Goal: Information Seeking & Learning: Learn about a topic

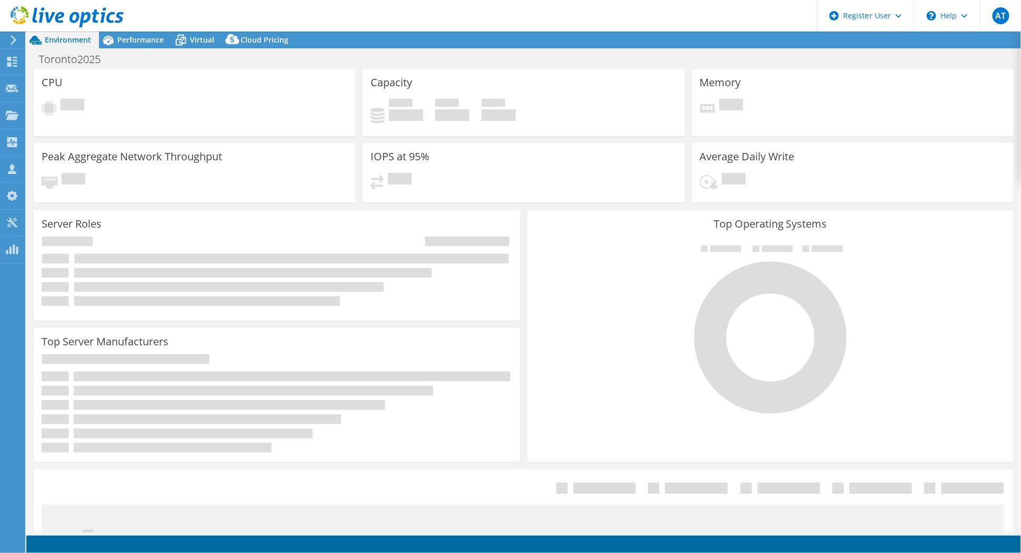
select select "USD"
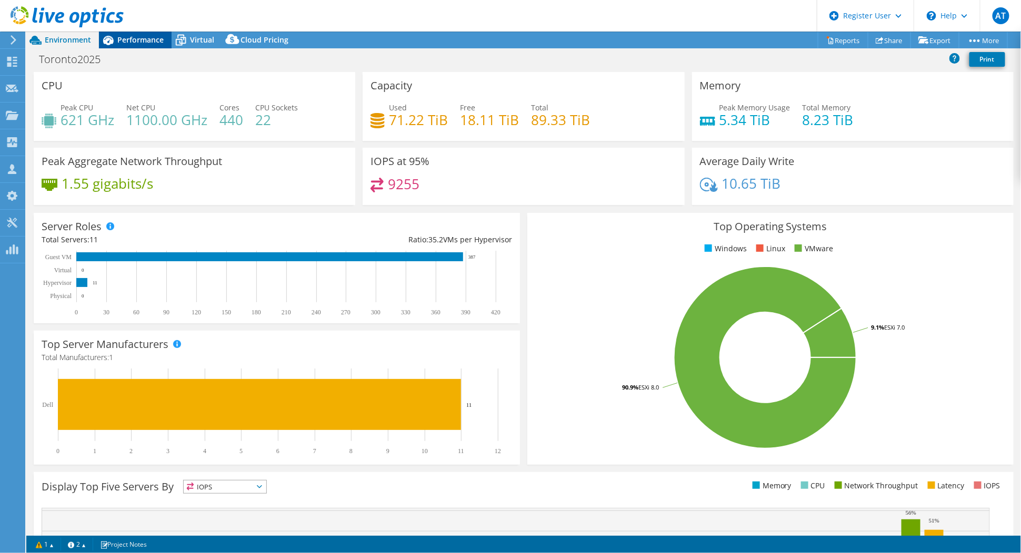
click at [136, 39] on span "Performance" at bounding box center [140, 40] width 46 height 10
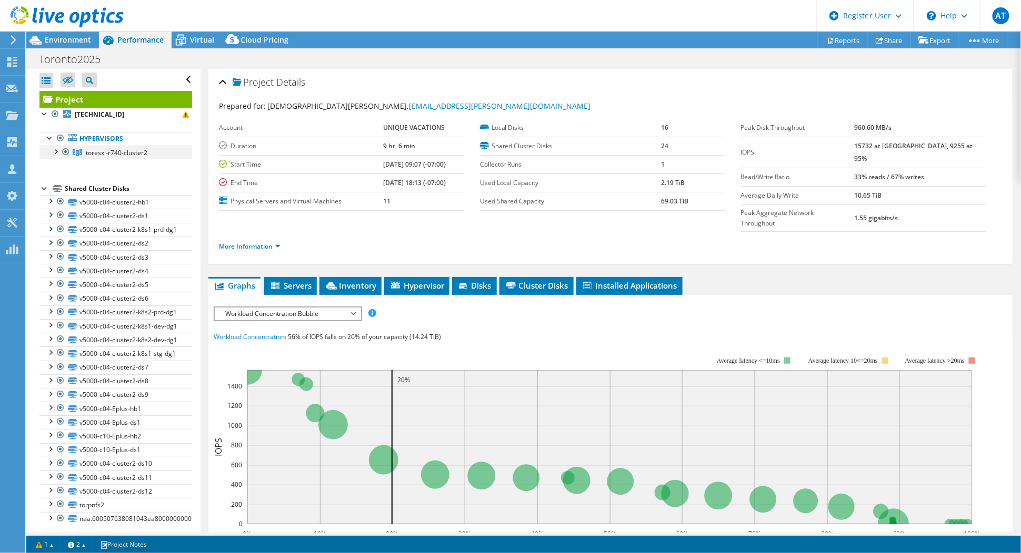
drag, startPoint x: 55, startPoint y: 149, endPoint x: 59, endPoint y: 154, distance: 6.3
click at [55, 149] on div at bounding box center [55, 151] width 11 height 11
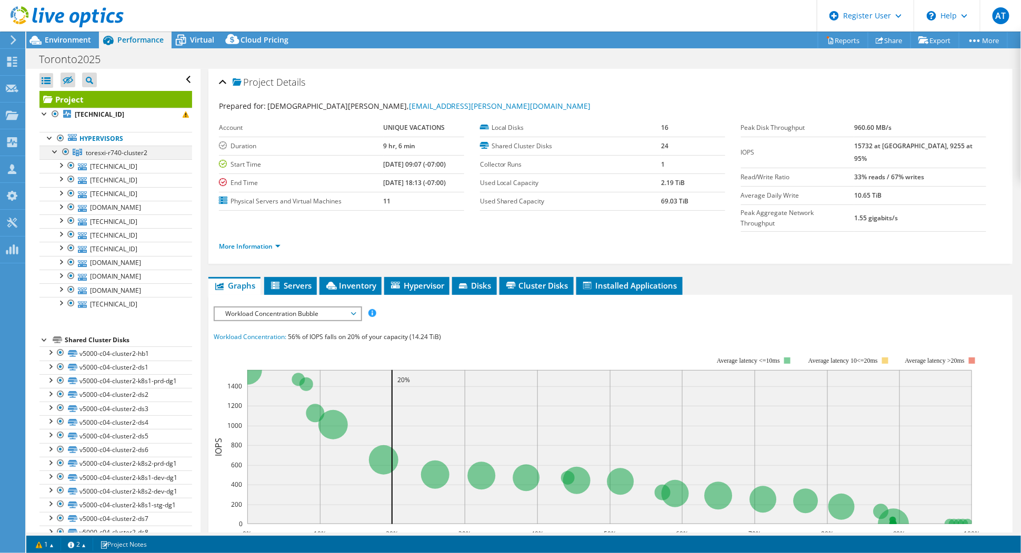
click at [53, 149] on div at bounding box center [55, 151] width 11 height 11
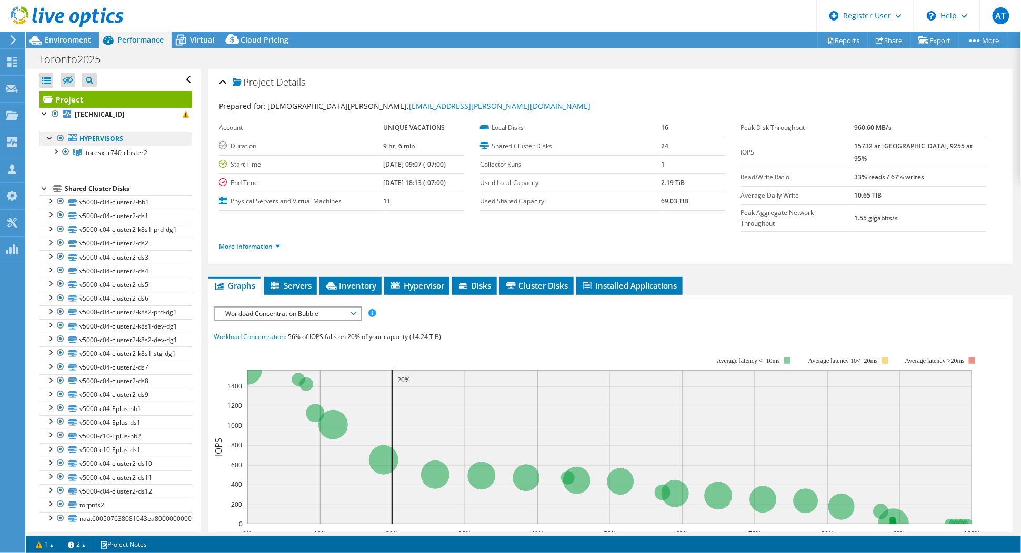
click at [104, 139] on link "Hypervisors" at bounding box center [115, 139] width 153 height 14
click at [109, 149] on span "toresxi-r740-cluster2" at bounding box center [117, 152] width 62 height 9
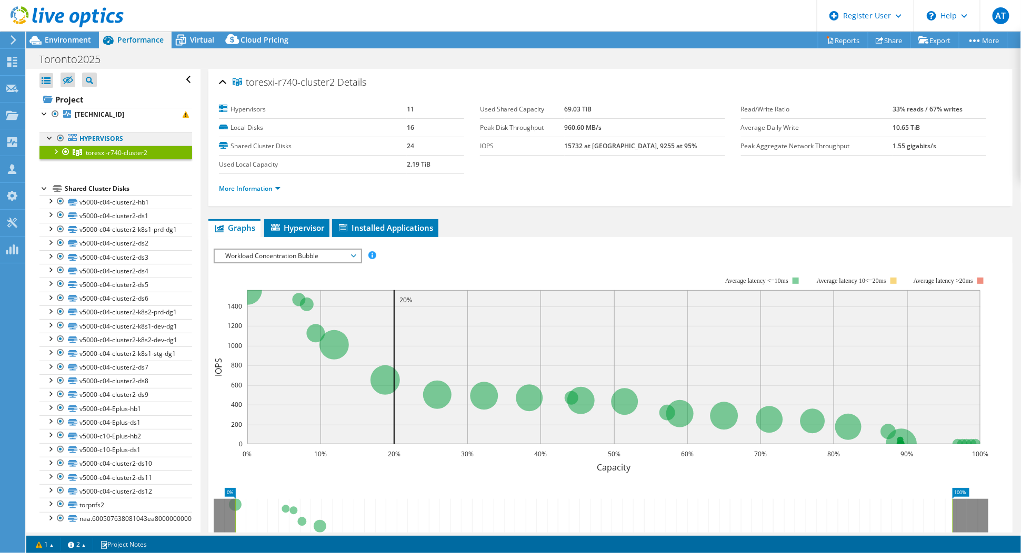
click at [96, 134] on link "Hypervisors" at bounding box center [115, 139] width 153 height 14
click at [96, 139] on link "Hypervisors" at bounding box center [115, 139] width 153 height 14
click at [104, 114] on b "[TECHNICAL_ID]" at bounding box center [99, 114] width 49 height 9
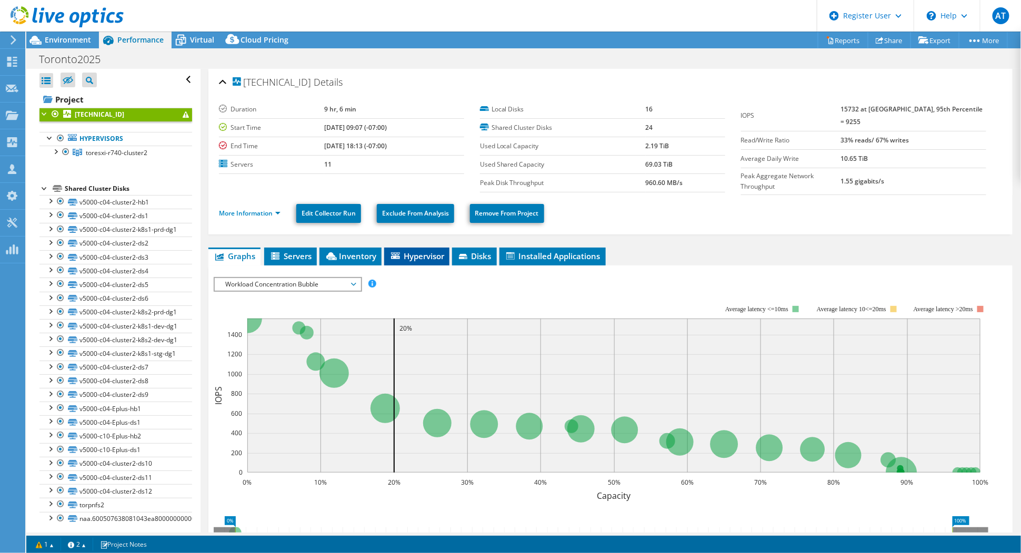
click at [420, 253] on span "Hypervisor" at bounding box center [416, 256] width 55 height 11
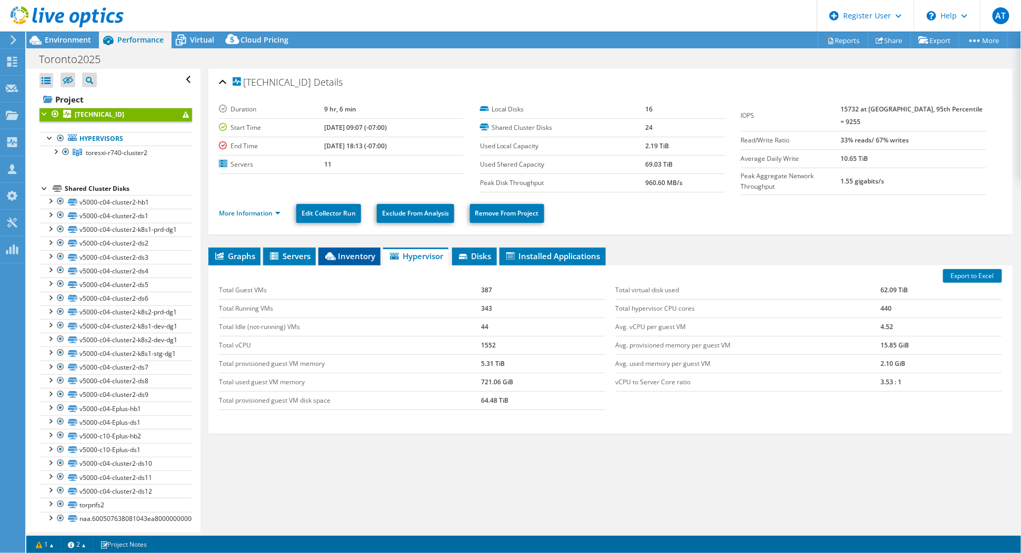
click at [342, 253] on span "Inventory" at bounding box center [350, 256] width 52 height 11
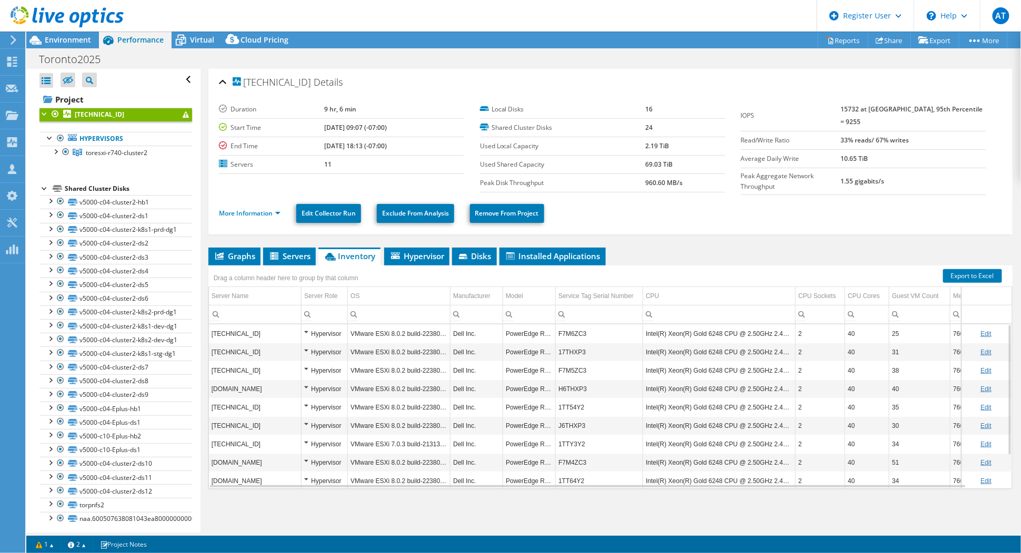
click at [306, 328] on div "Hypervisor" at bounding box center [324, 334] width 41 height 13
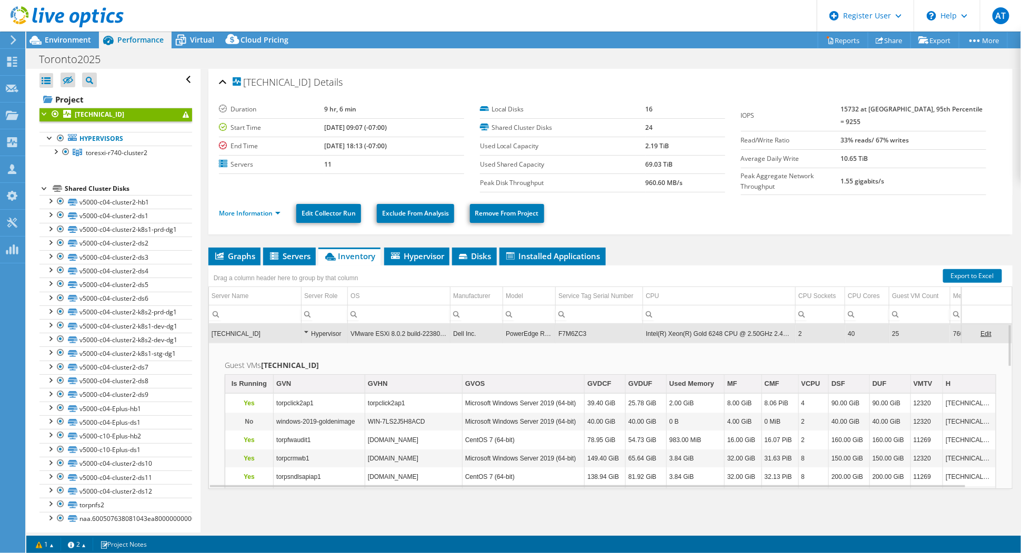
click at [307, 328] on div "Hypervisor" at bounding box center [324, 334] width 41 height 13
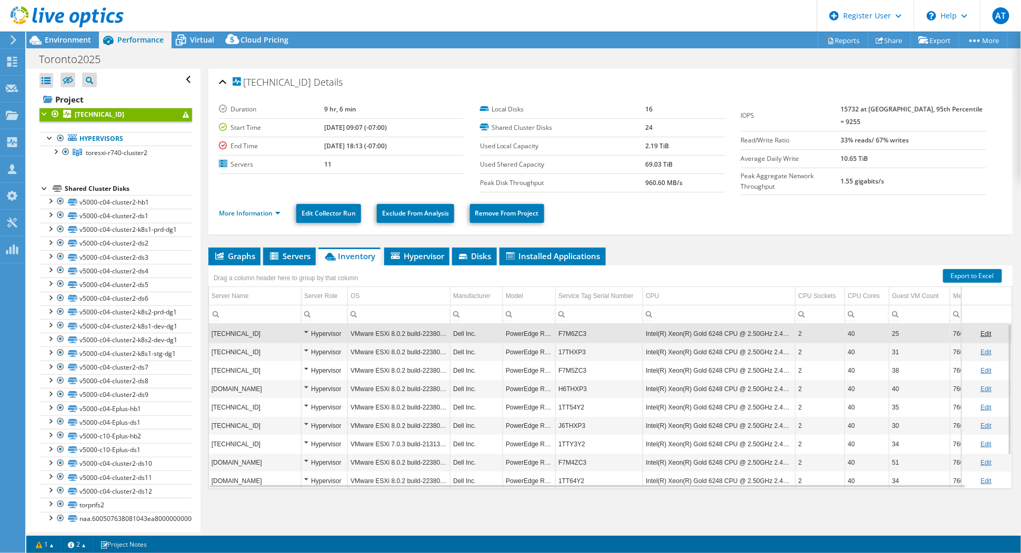
click at [307, 347] on div "Hypervisor" at bounding box center [324, 352] width 41 height 13
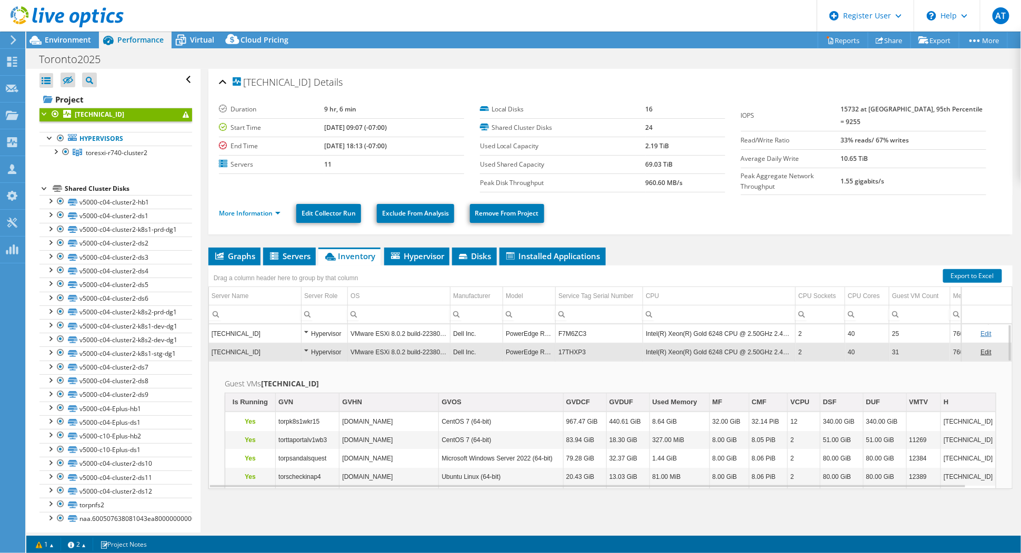
click at [306, 346] on div "Hypervisor" at bounding box center [324, 352] width 41 height 13
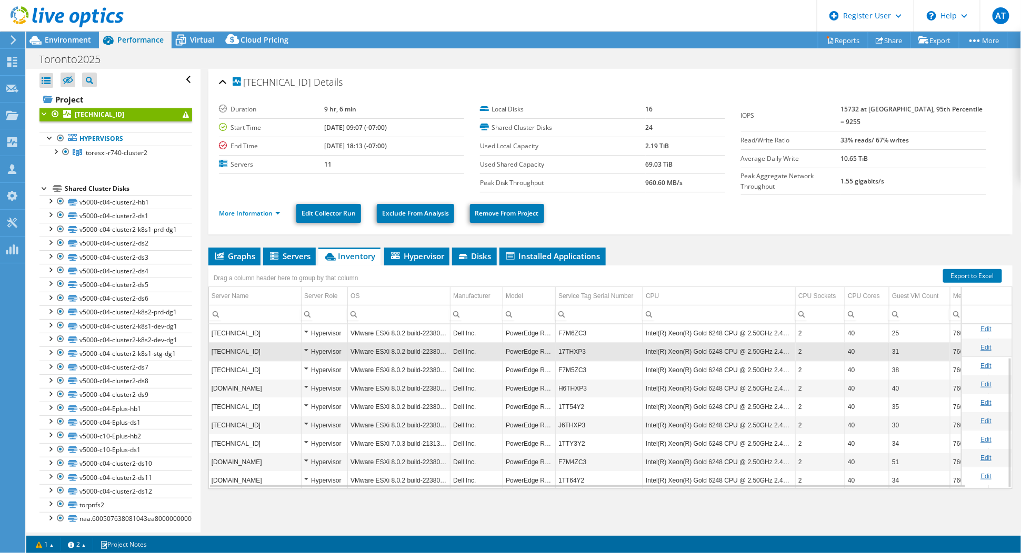
scroll to position [41, 0]
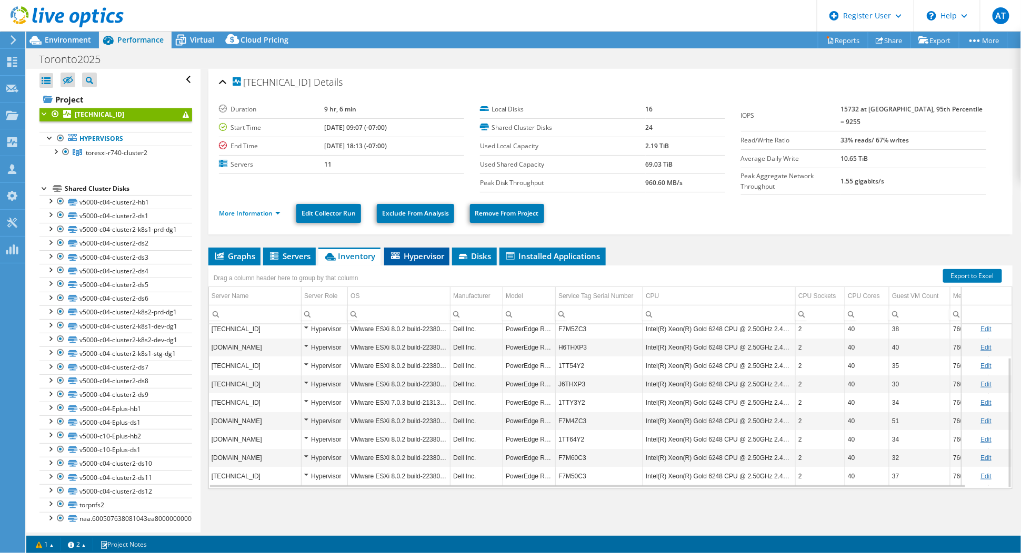
click at [419, 259] on li "Hypervisor" at bounding box center [416, 257] width 65 height 18
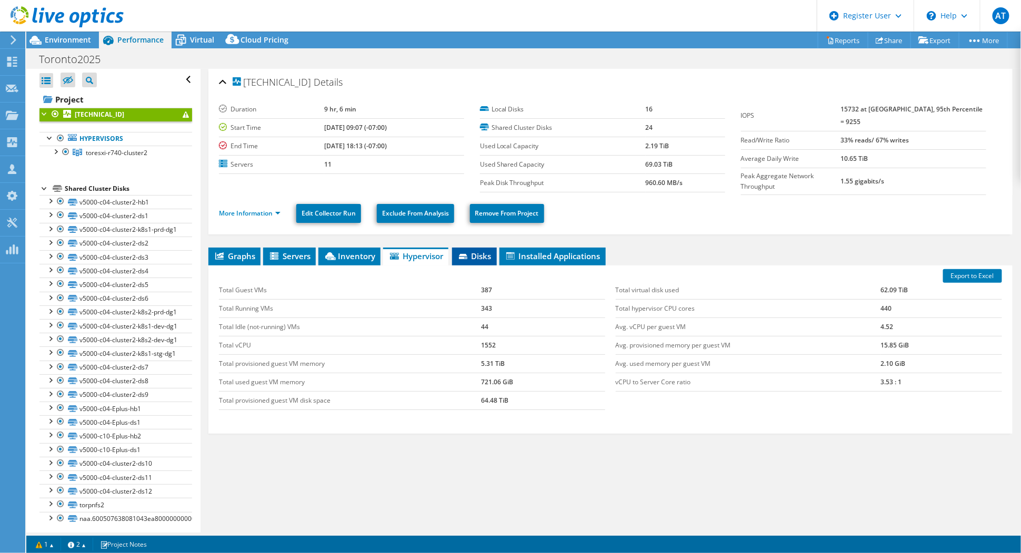
click at [464, 255] on icon at bounding box center [463, 256] width 8 height 5
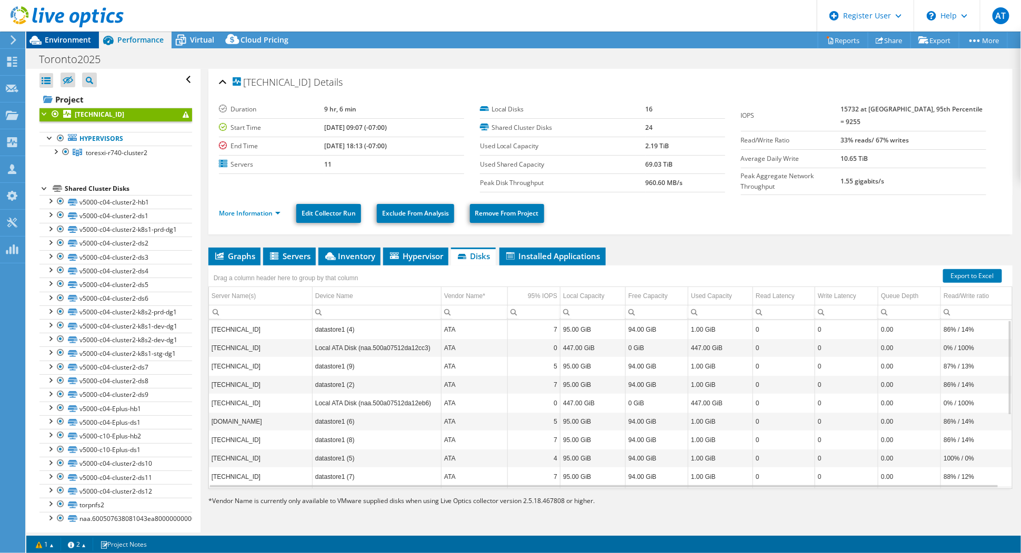
click at [59, 37] on span "Environment" at bounding box center [68, 40] width 46 height 10
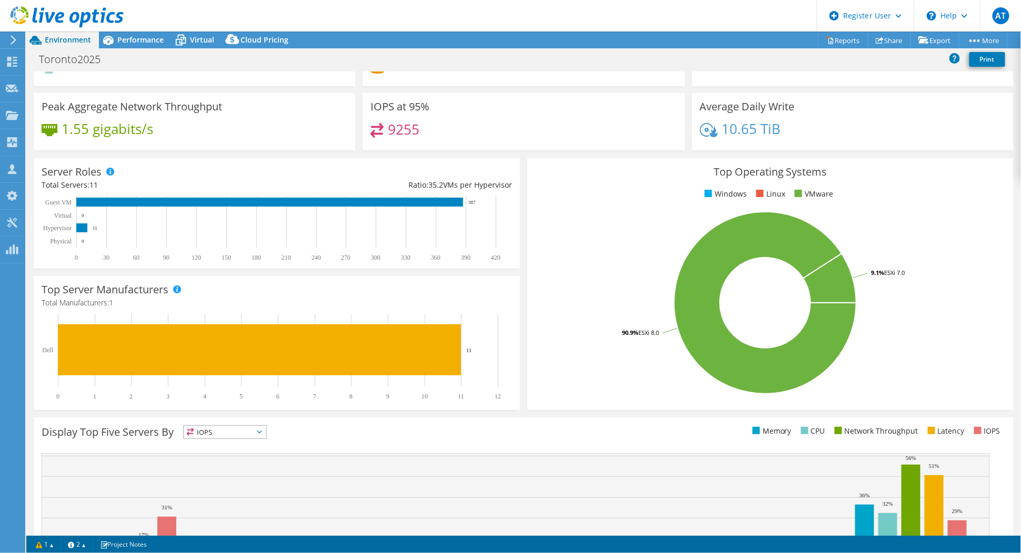
scroll to position [0, 0]
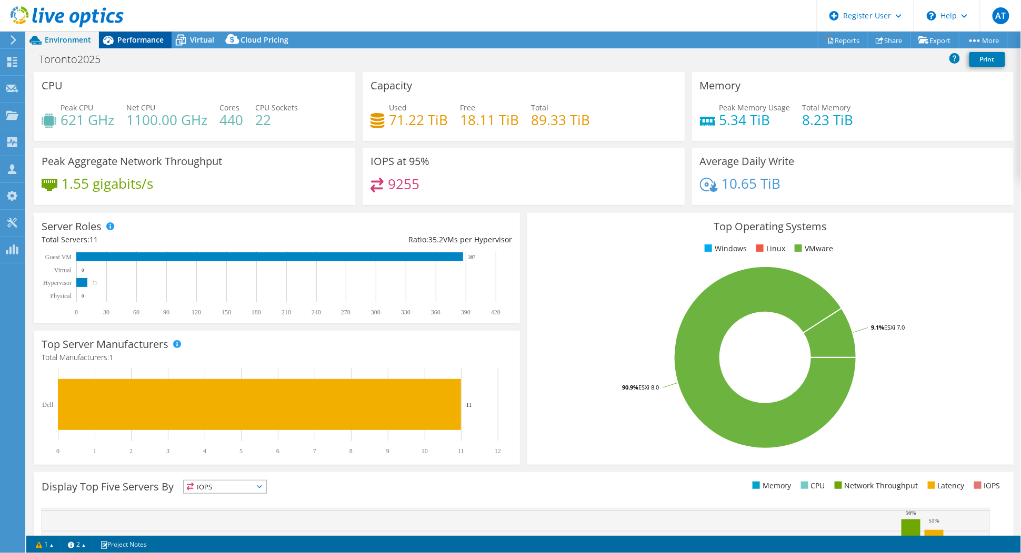
click at [128, 39] on span "Performance" at bounding box center [140, 40] width 46 height 10
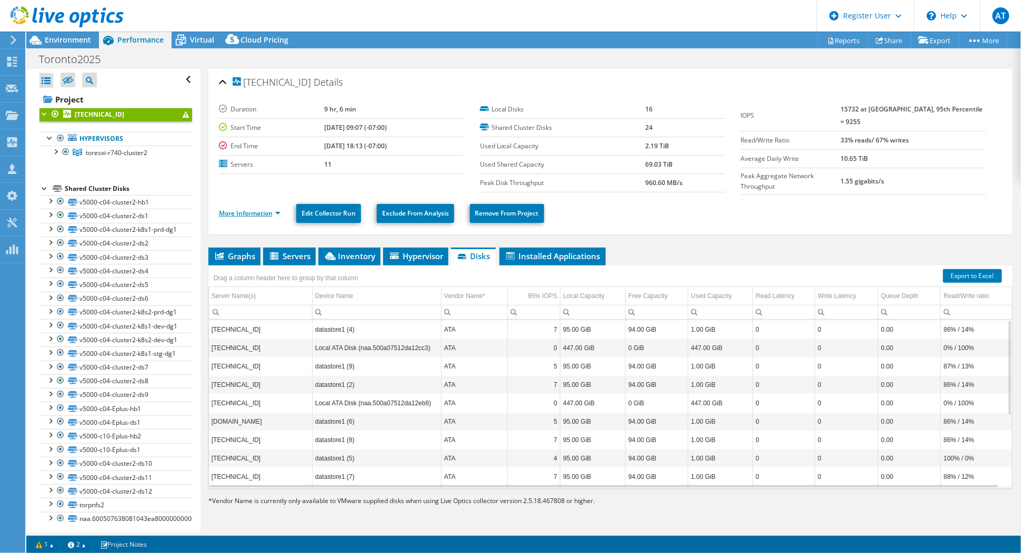
click at [278, 209] on link "More Information" at bounding box center [250, 213] width 62 height 9
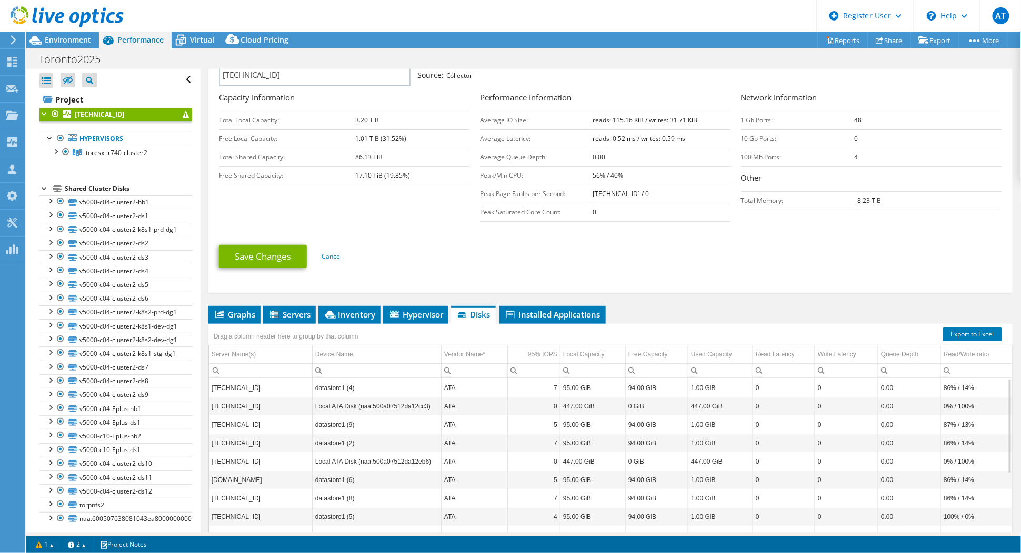
scroll to position [237, 0]
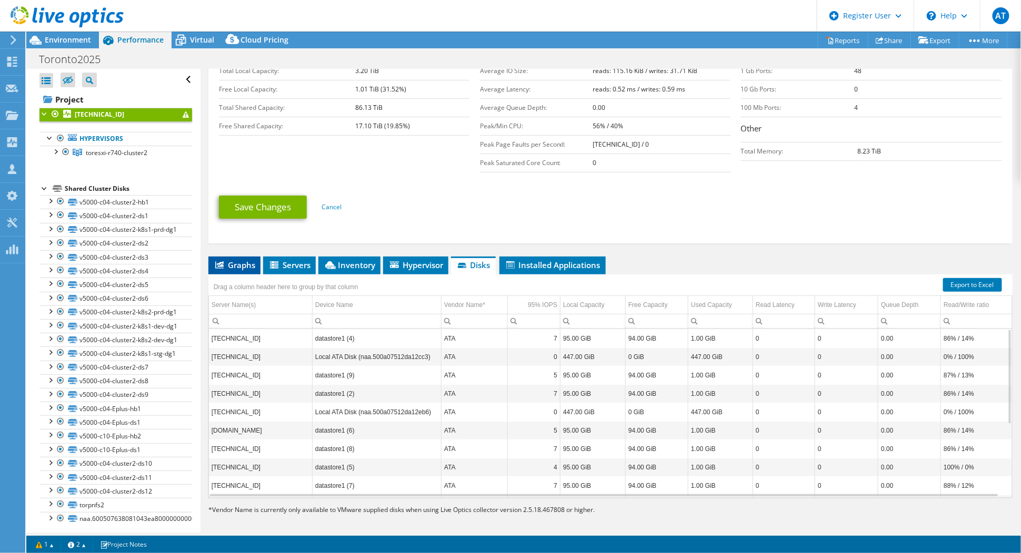
click at [245, 260] on span "Graphs" at bounding box center [235, 265] width 42 height 11
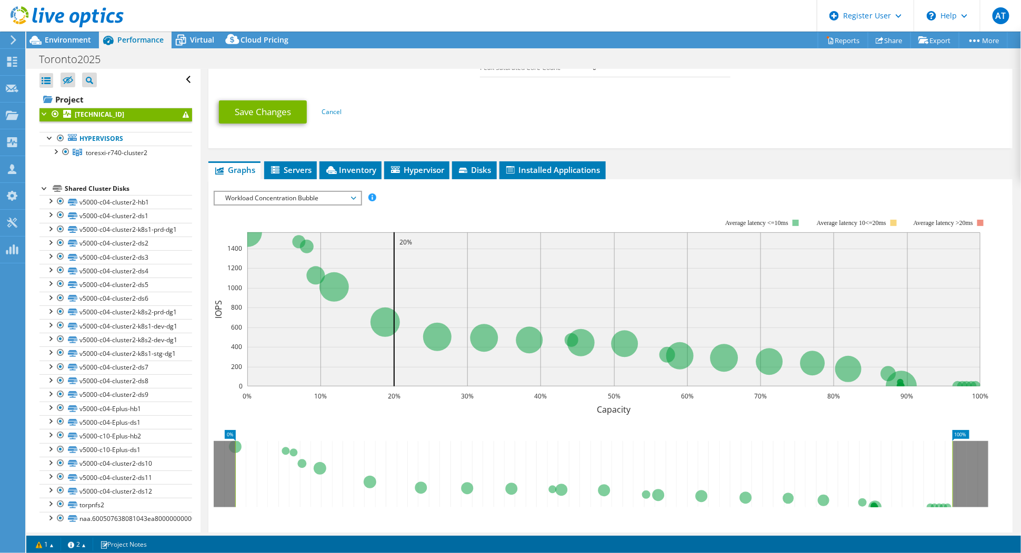
scroll to position [283, 0]
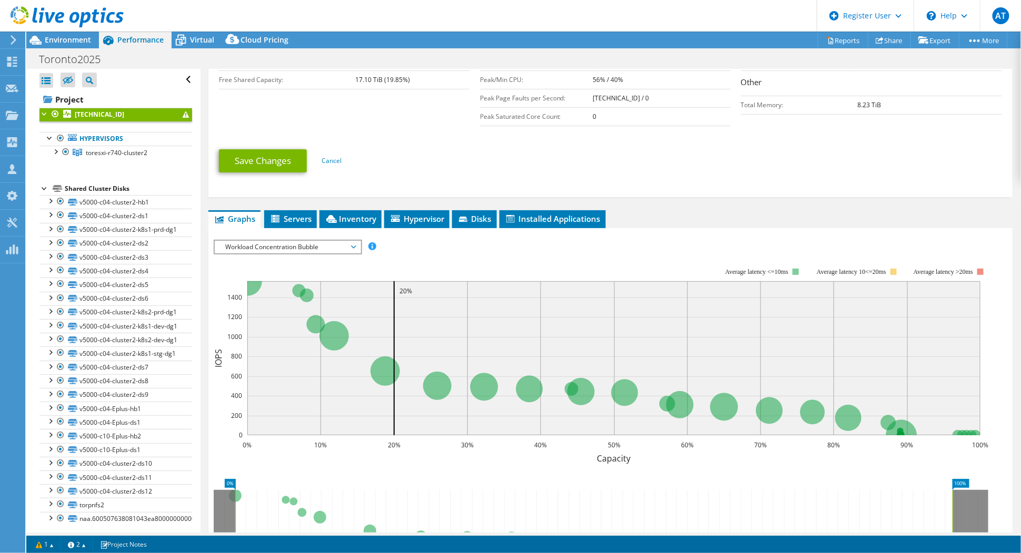
click at [355, 244] on span "Workload Concentration Bubble" at bounding box center [288, 247] width 146 height 13
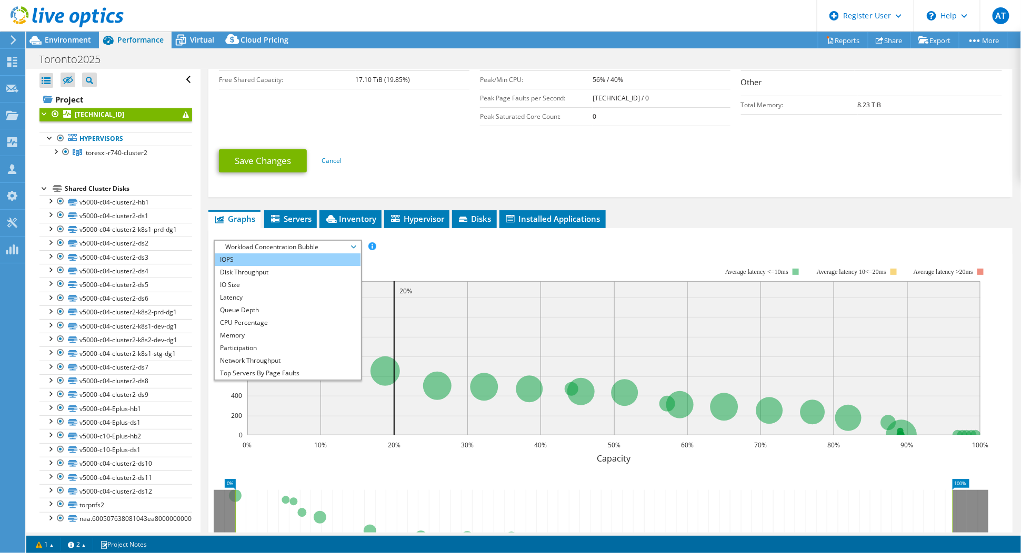
click at [306, 254] on li "IOPS" at bounding box center [288, 260] width 146 height 13
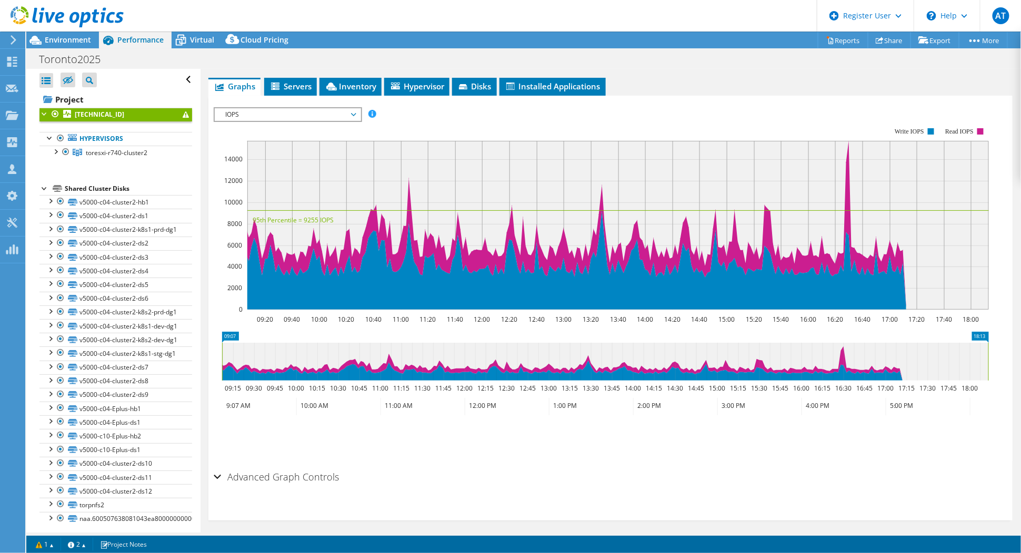
scroll to position [205, 0]
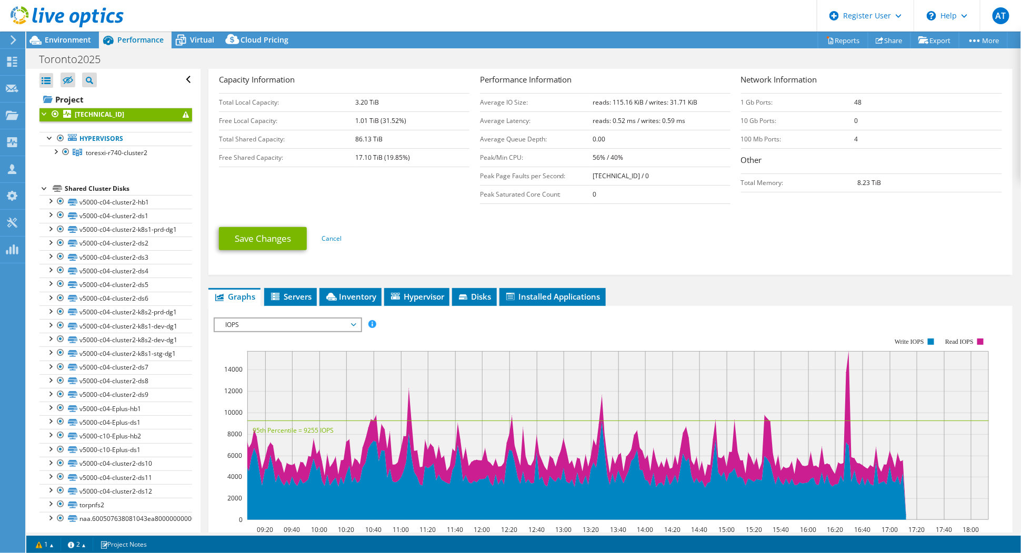
click at [350, 319] on span "IOPS" at bounding box center [287, 325] width 135 height 13
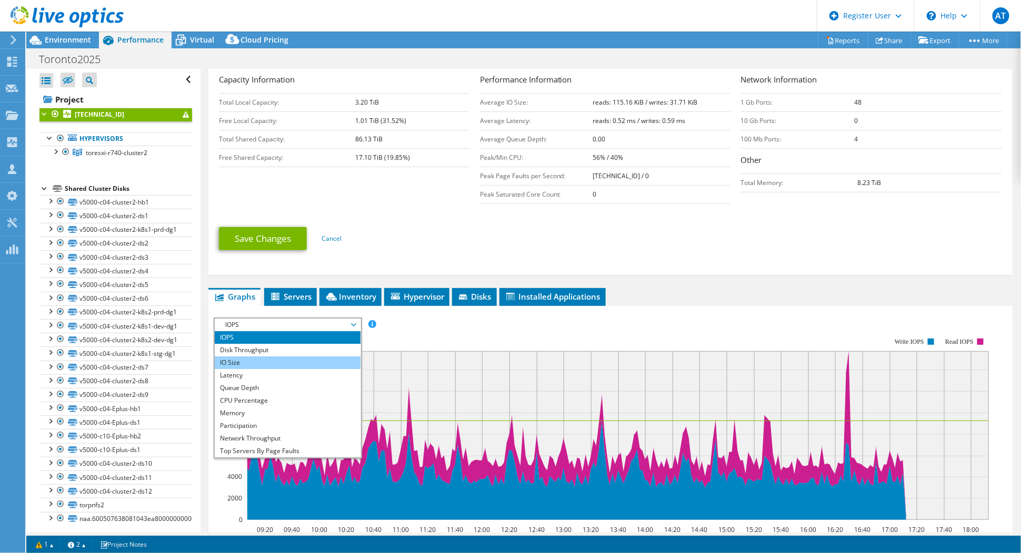
click at [321, 357] on li "IO Size" at bounding box center [288, 363] width 146 height 13
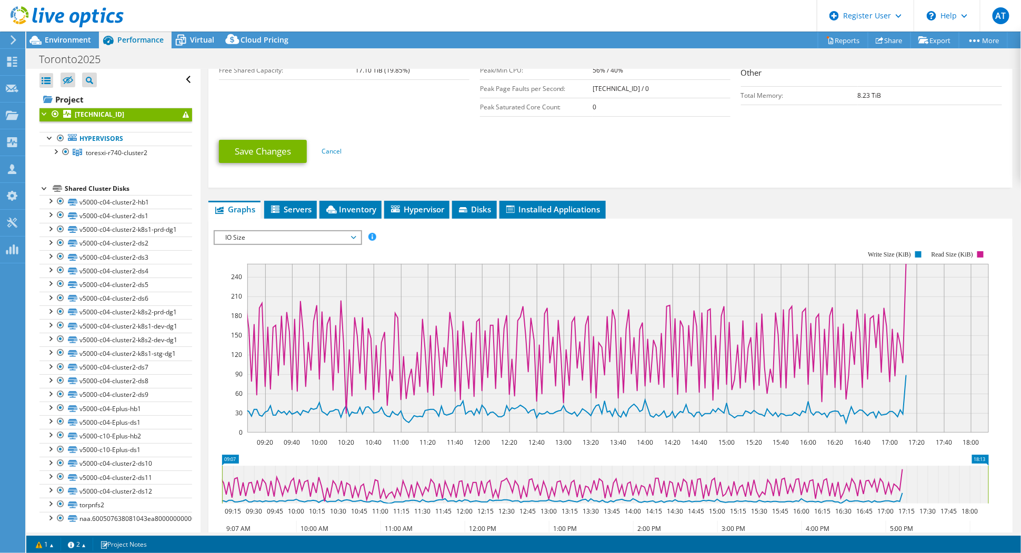
scroll to position [346, 0]
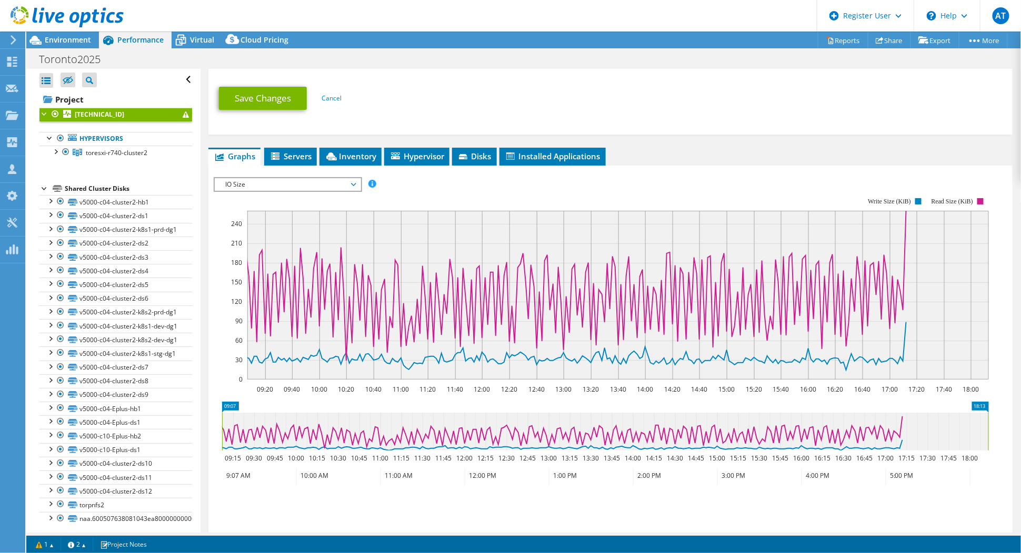
click at [332, 181] on span "IO Size" at bounding box center [287, 184] width 135 height 13
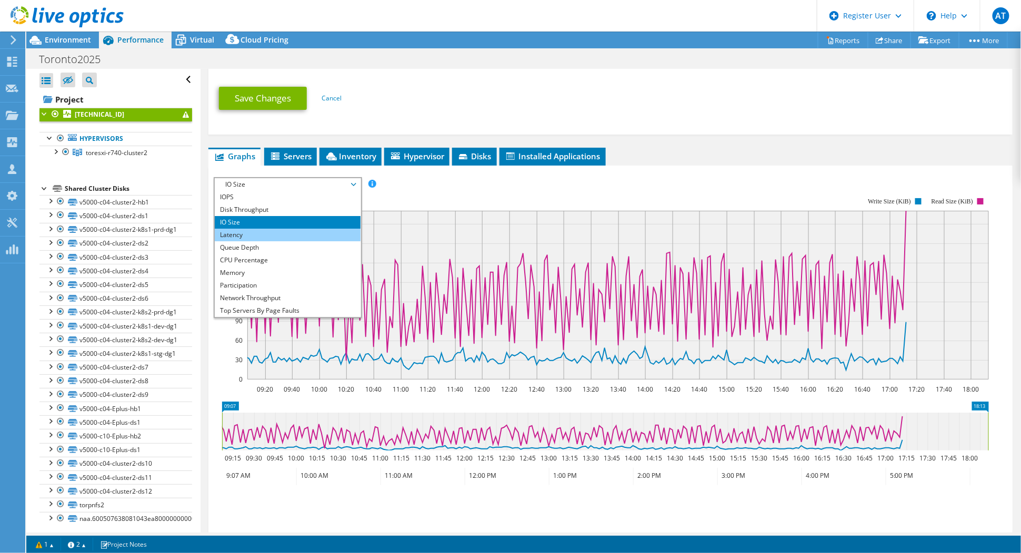
click at [316, 231] on li "Latency" at bounding box center [288, 235] width 146 height 13
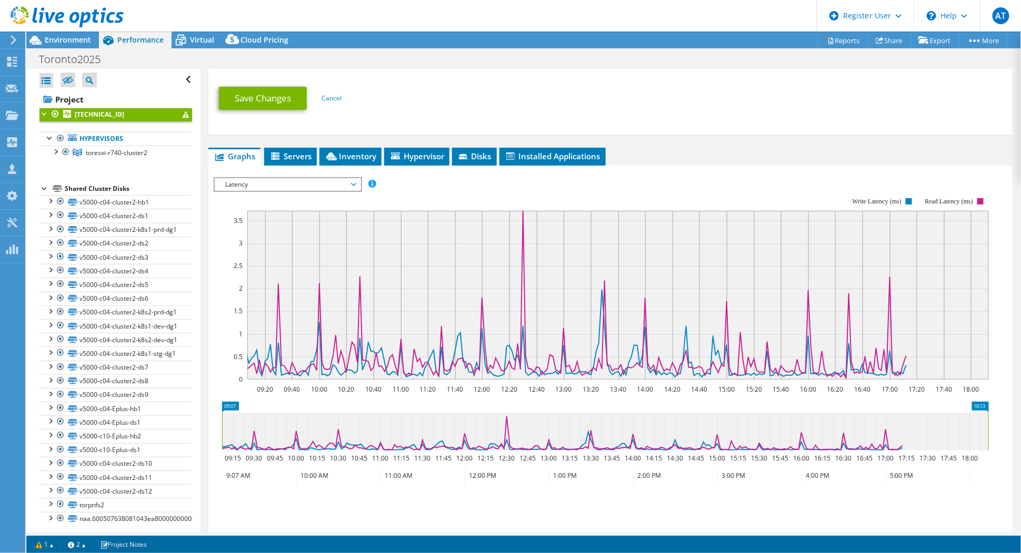
click at [309, 180] on span "Latency" at bounding box center [287, 184] width 135 height 13
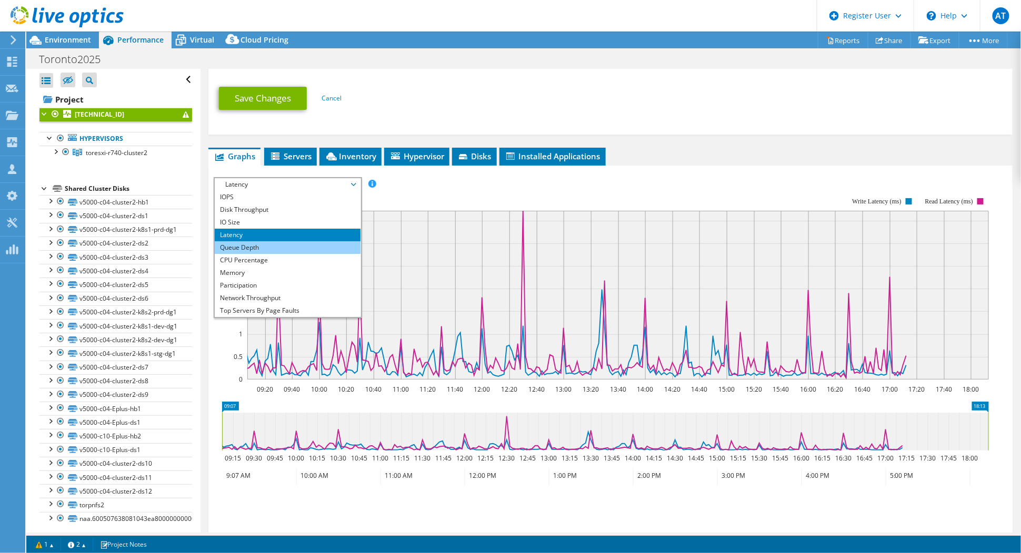
click at [318, 241] on li "Queue Depth" at bounding box center [288, 247] width 146 height 13
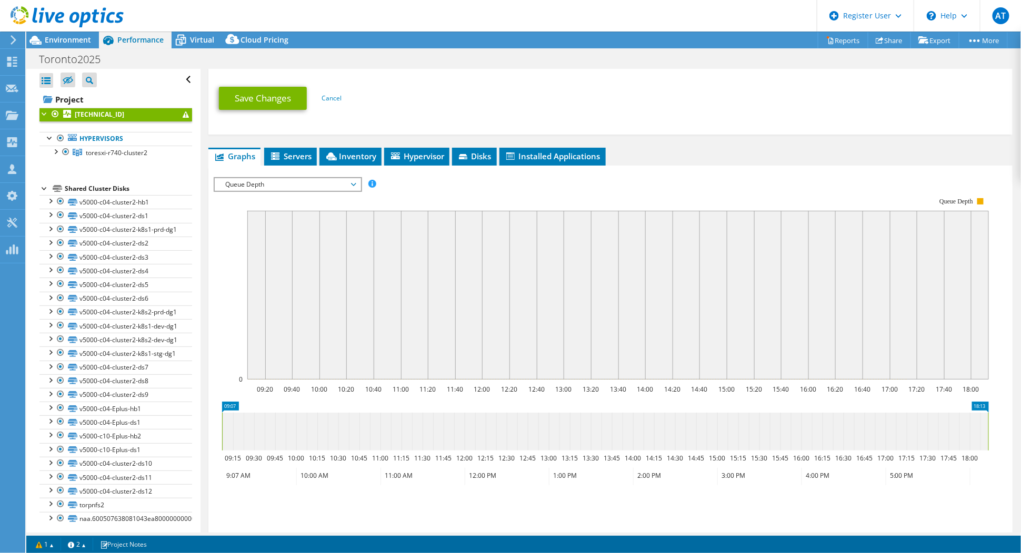
click at [315, 178] on span "Queue Depth" at bounding box center [287, 184] width 135 height 13
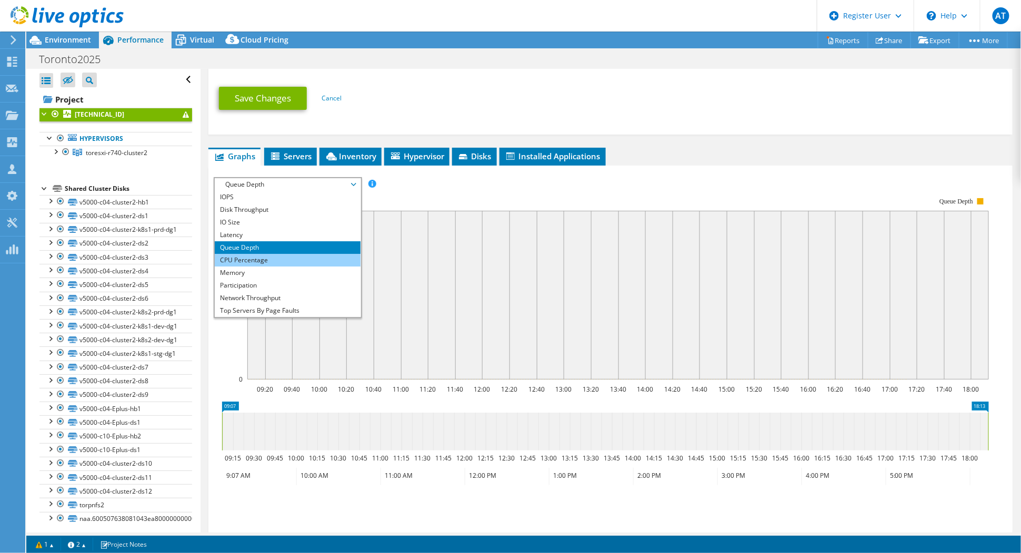
click at [306, 257] on li "CPU Percentage" at bounding box center [288, 260] width 146 height 13
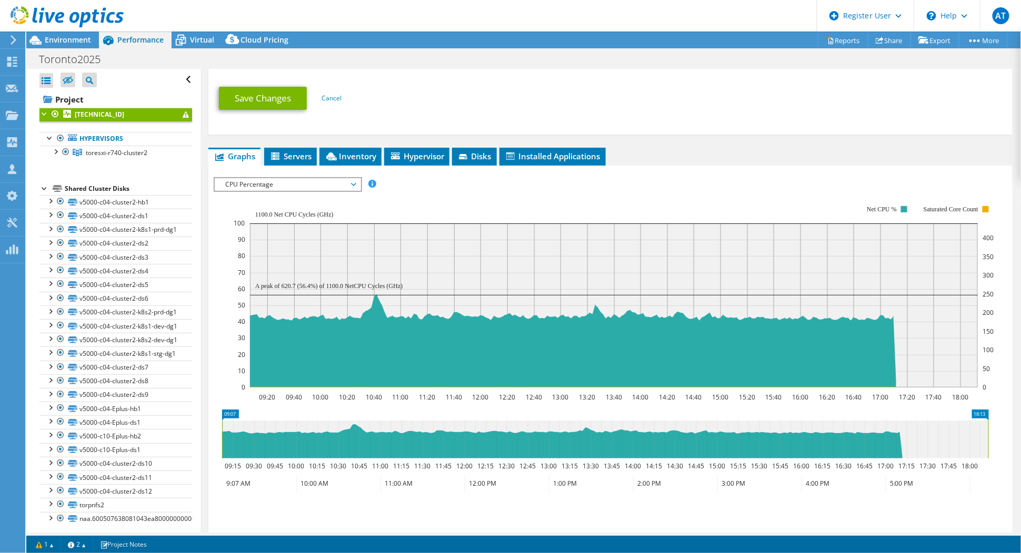
click at [289, 178] on span "CPU Percentage" at bounding box center [287, 184] width 135 height 13
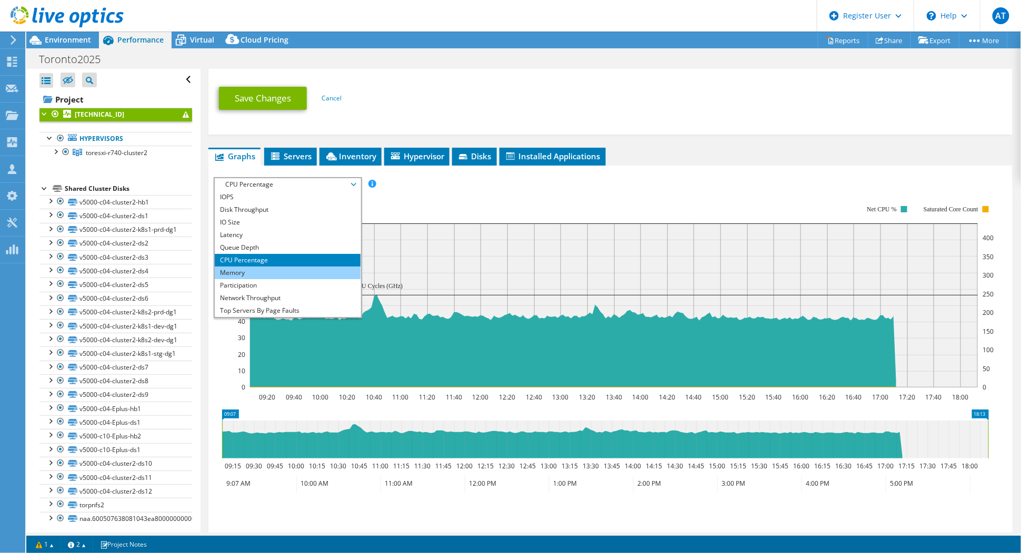
click at [275, 267] on li "Memory" at bounding box center [288, 273] width 146 height 13
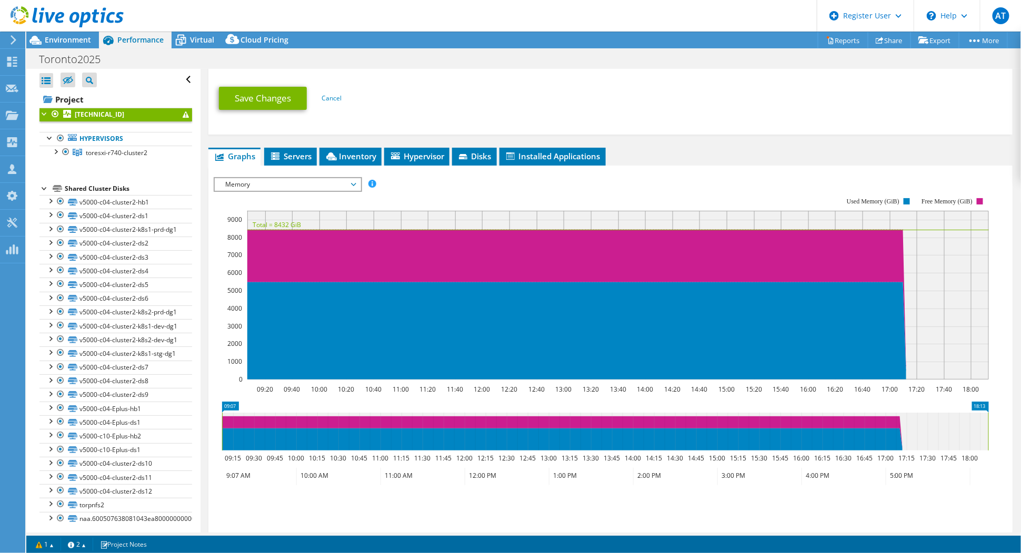
click at [281, 178] on span "Memory" at bounding box center [287, 184] width 135 height 13
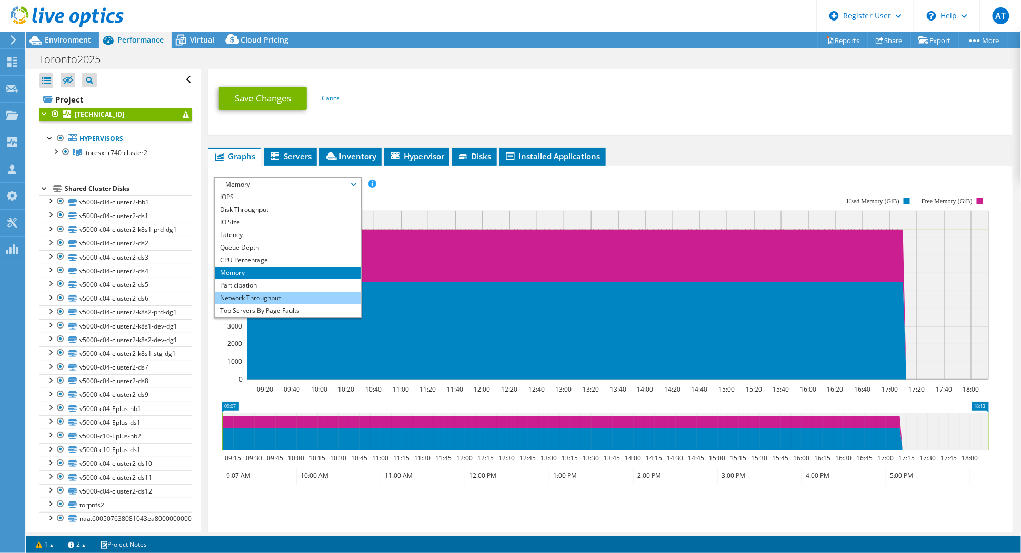
click at [305, 292] on li "Network Throughput" at bounding box center [288, 298] width 146 height 13
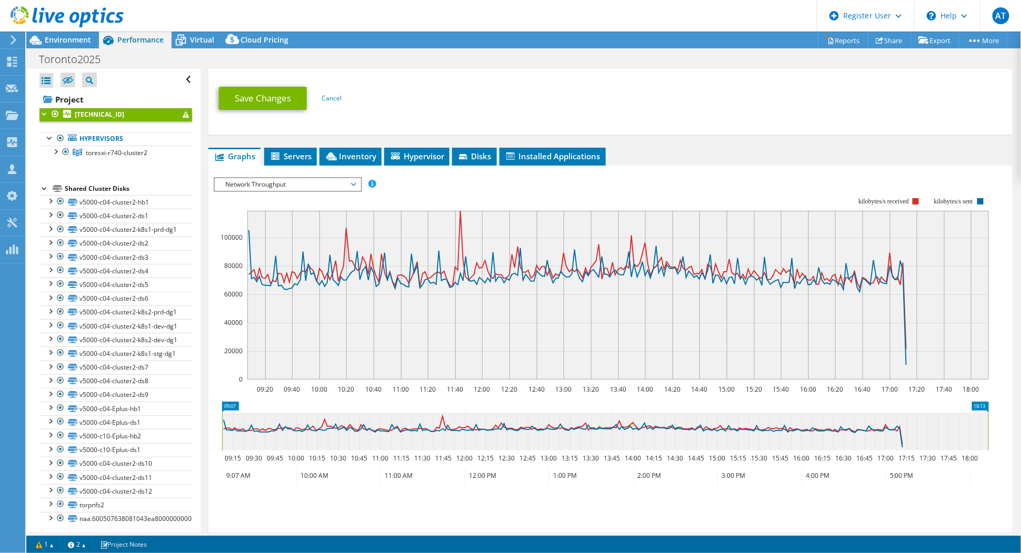
click at [355, 177] on div "Network Throughput IOPS Disk Throughput IO Size Latency Queue Depth CPU Percent…" at bounding box center [288, 184] width 148 height 15
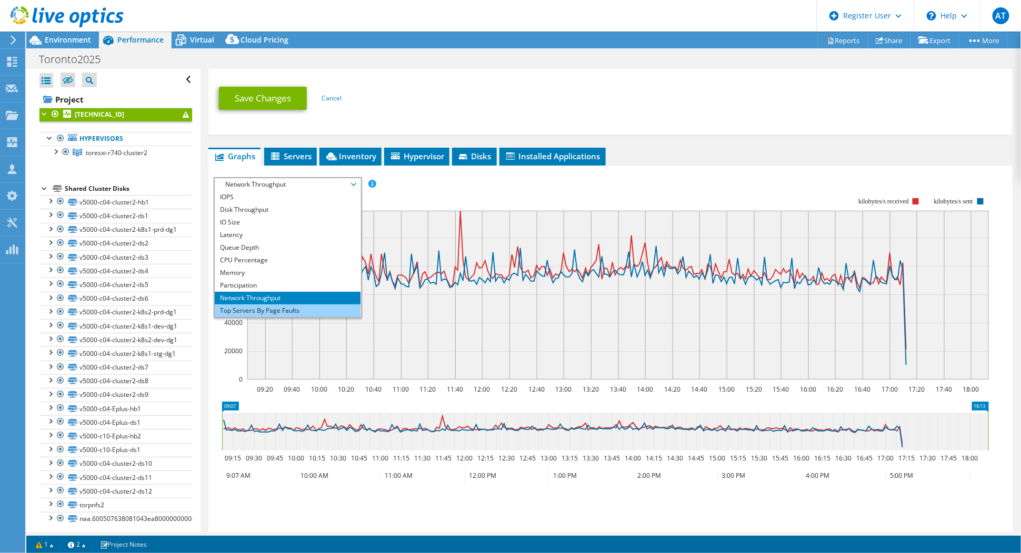
click at [274, 305] on li "Top Servers By Page Faults" at bounding box center [288, 311] width 146 height 13
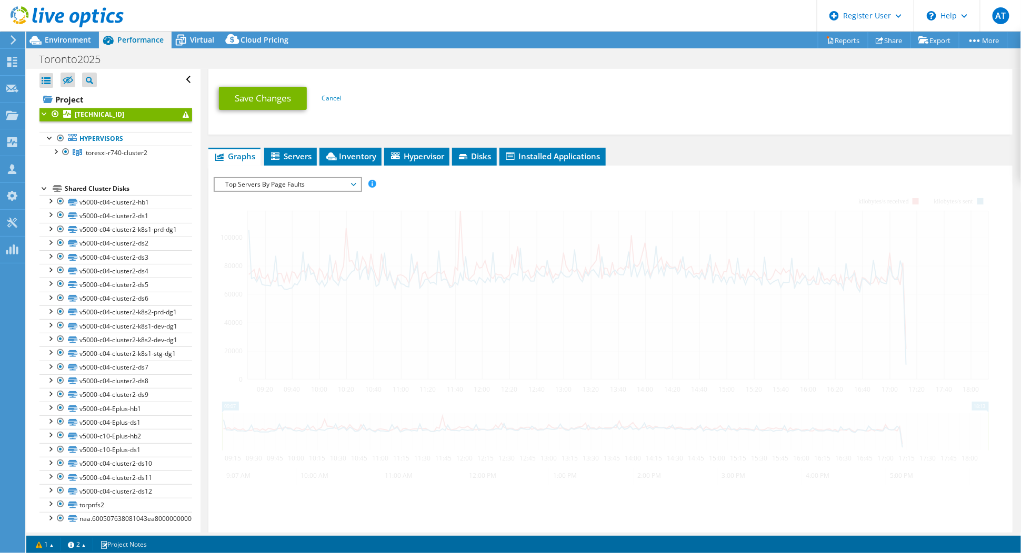
scroll to position [331, 0]
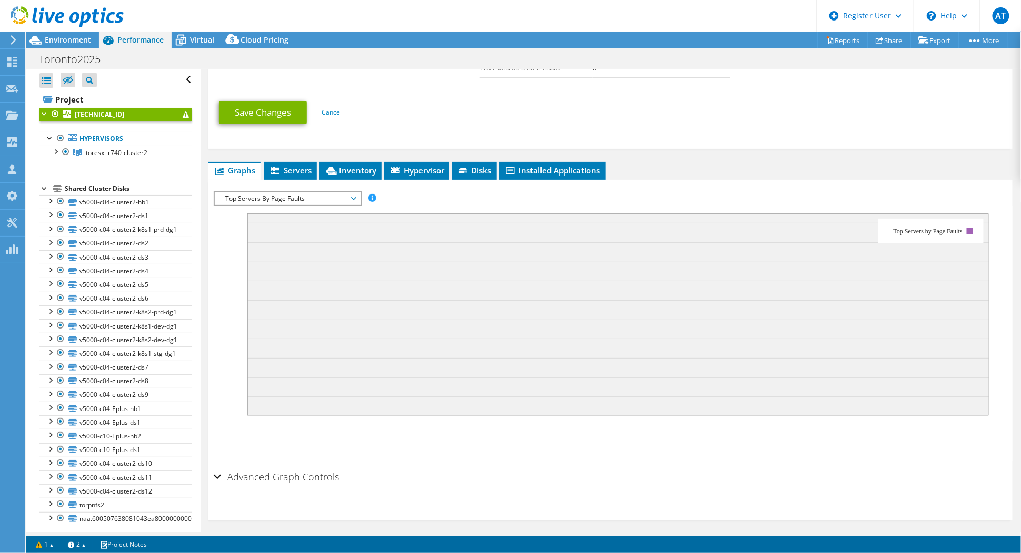
click at [357, 206] on rect at bounding box center [601, 311] width 775 height 210
click at [354, 195] on span "Top Servers By Page Faults" at bounding box center [287, 199] width 135 height 13
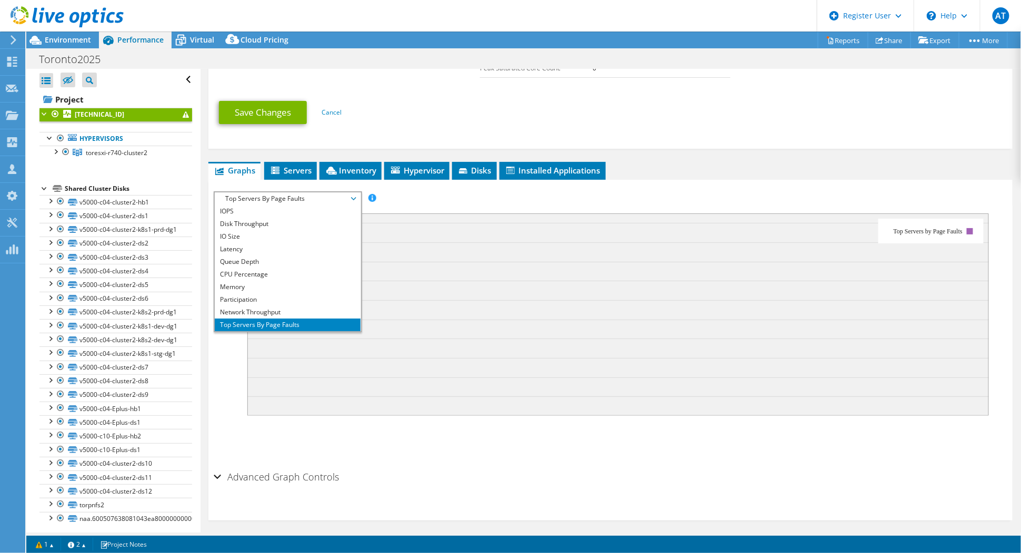
scroll to position [38, 0]
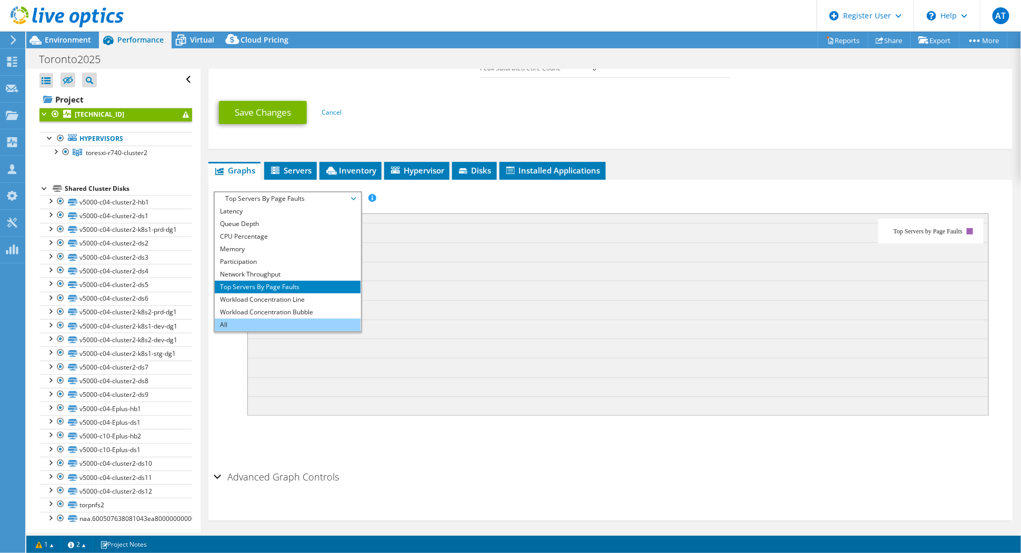
click at [324, 324] on li "All" at bounding box center [288, 325] width 146 height 13
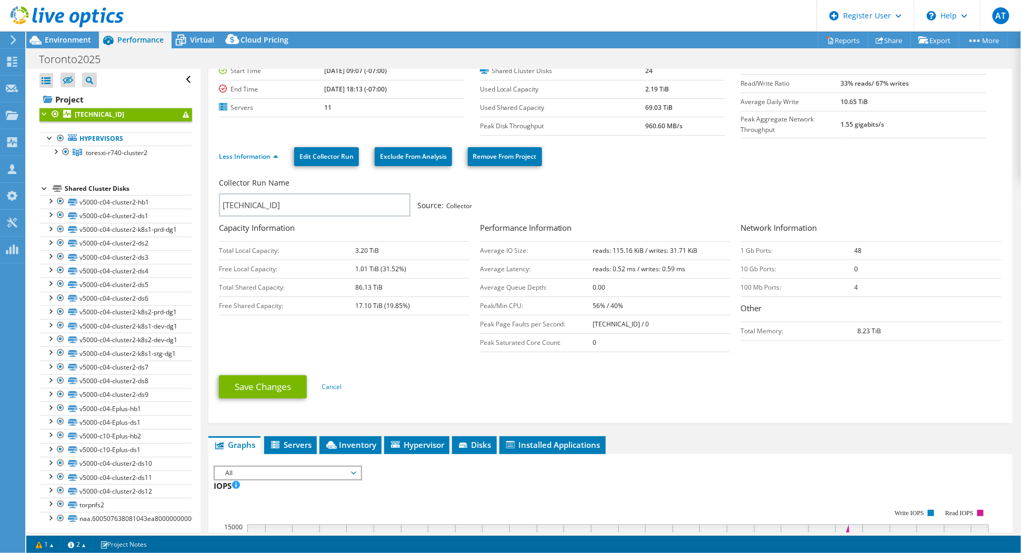
scroll to position [0, 0]
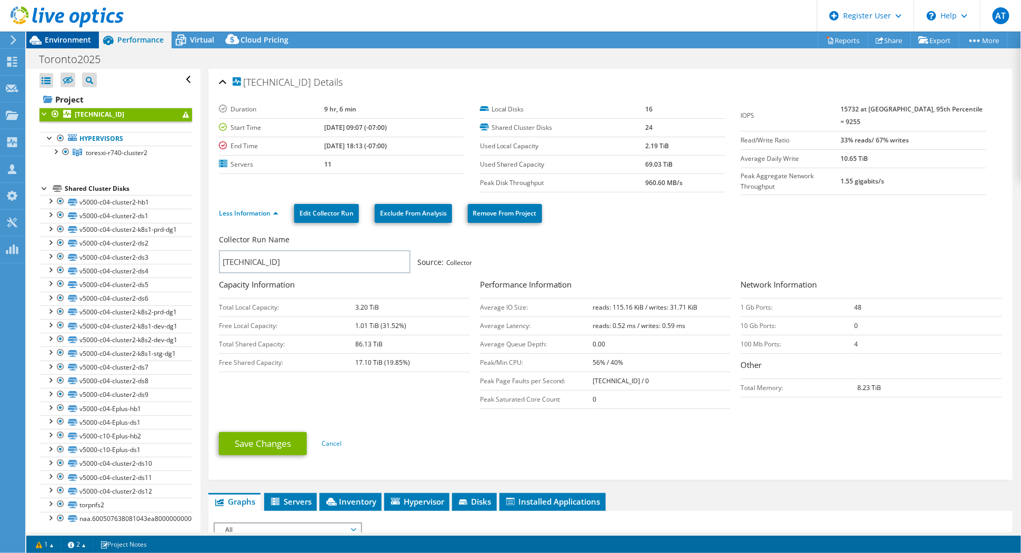
click at [81, 43] on span "Environment" at bounding box center [68, 40] width 46 height 10
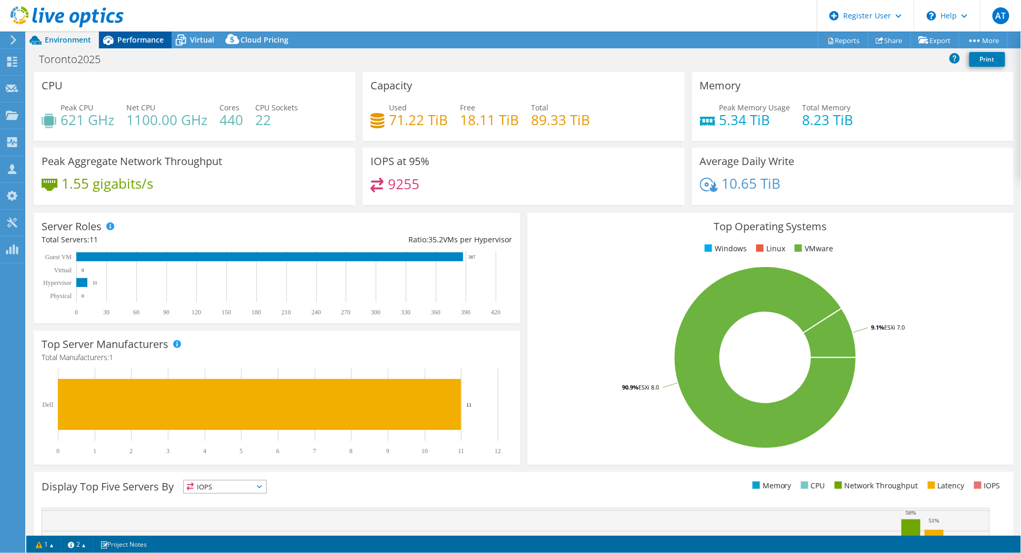
click at [143, 38] on span "Performance" at bounding box center [140, 40] width 46 height 10
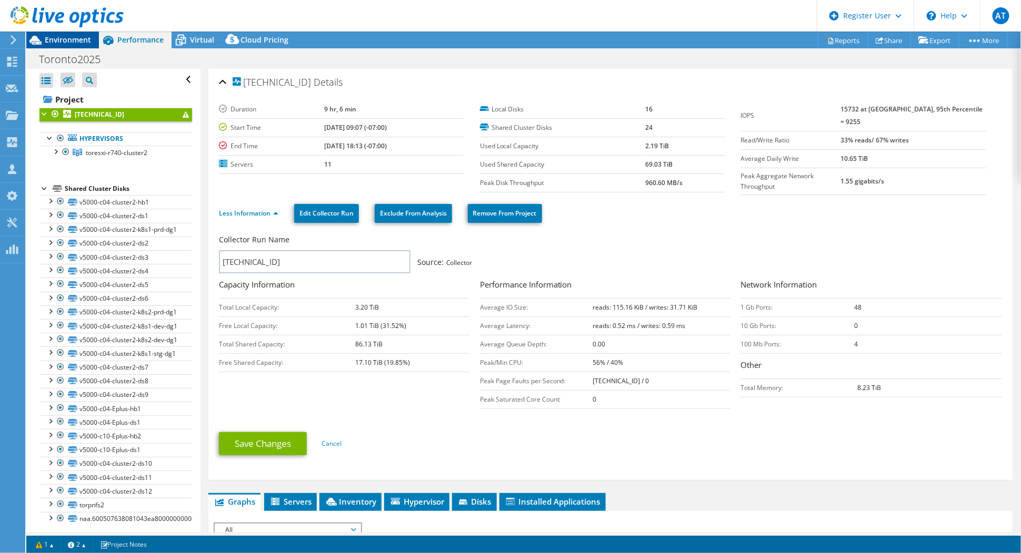
click at [66, 36] on span "Environment" at bounding box center [68, 40] width 46 height 10
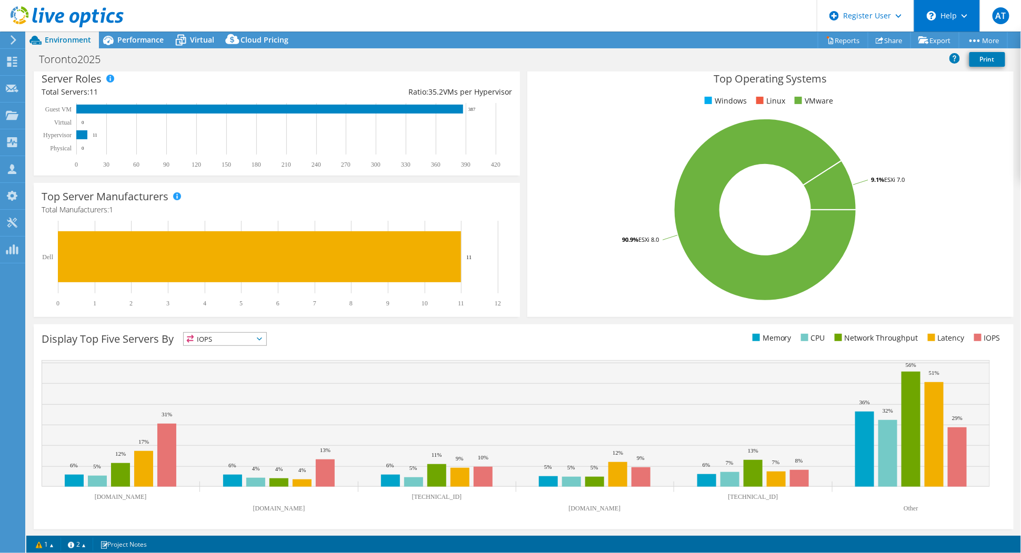
scroll to position [38, 0]
